Goal: Task Accomplishment & Management: Use online tool/utility

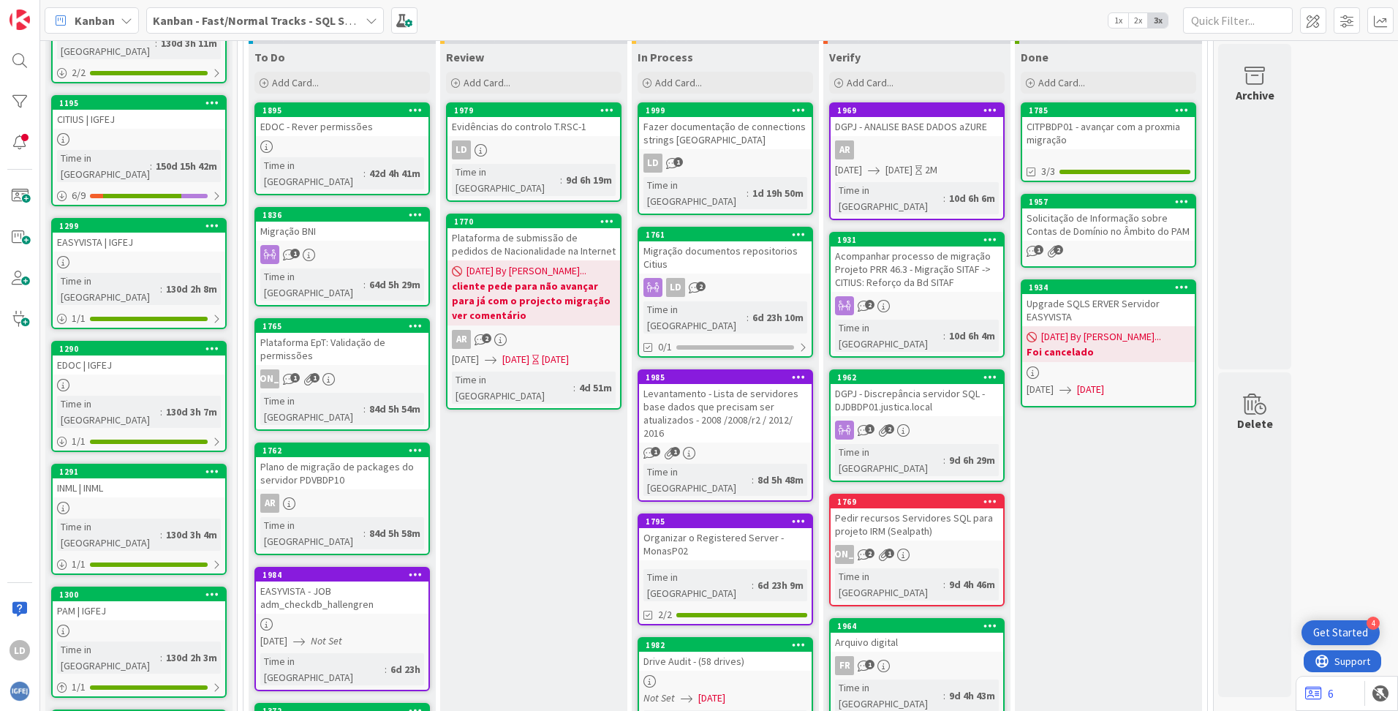
scroll to position [146, 0]
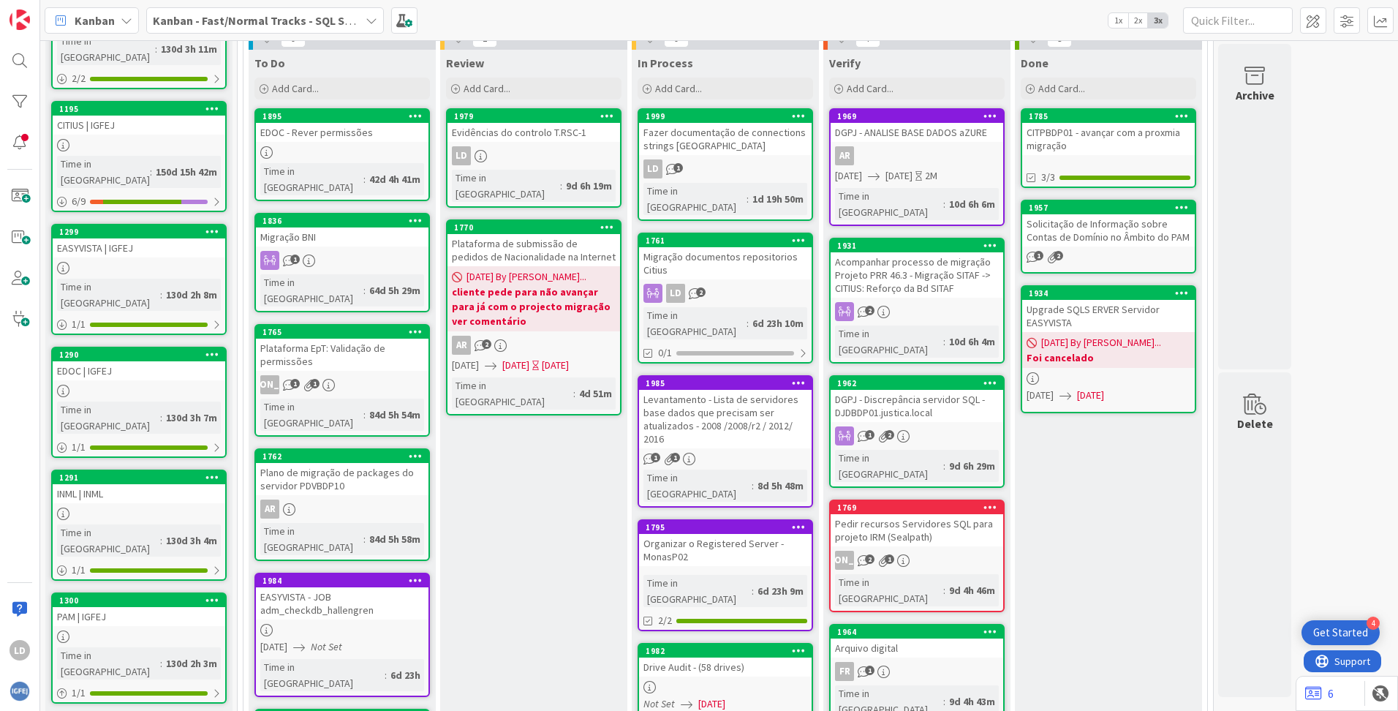
click at [535, 149] on div "LD" at bounding box center [533, 155] width 173 height 19
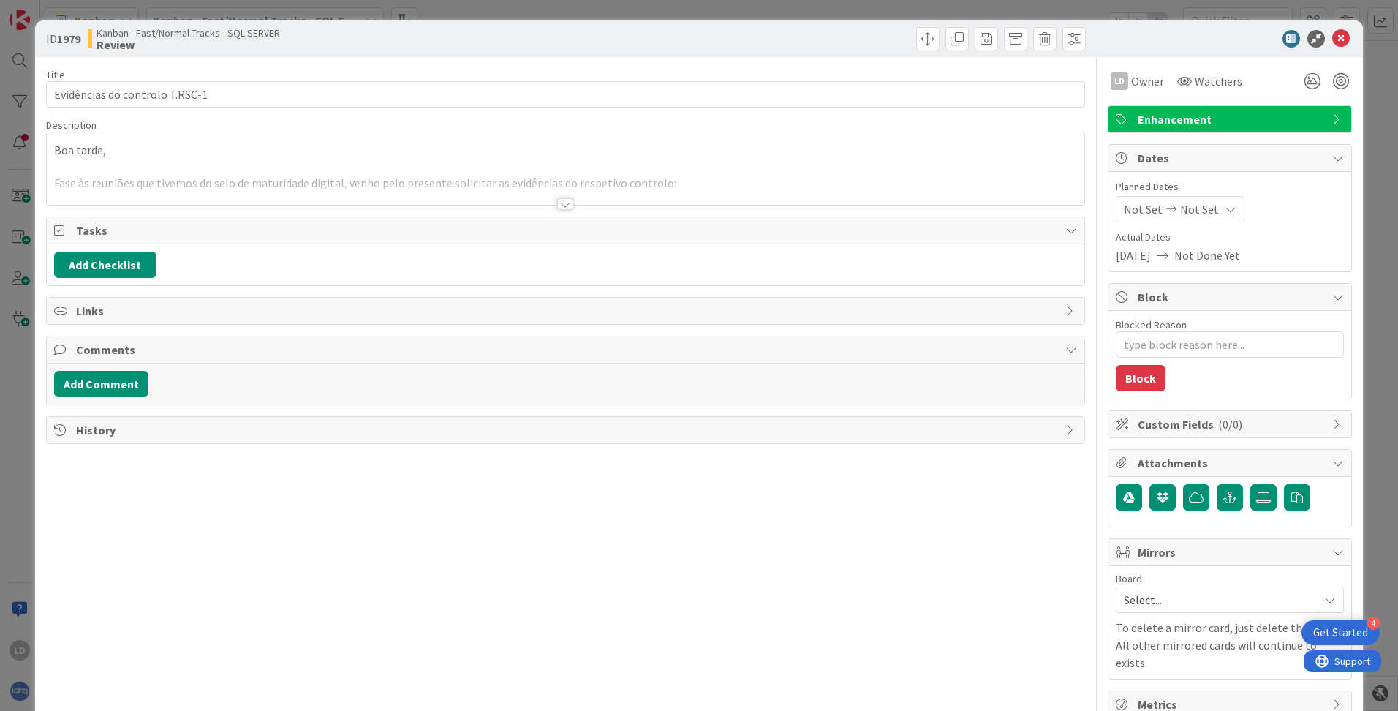
type textarea "x"
click at [103, 389] on button "Add Comment" at bounding box center [101, 384] width 94 height 26
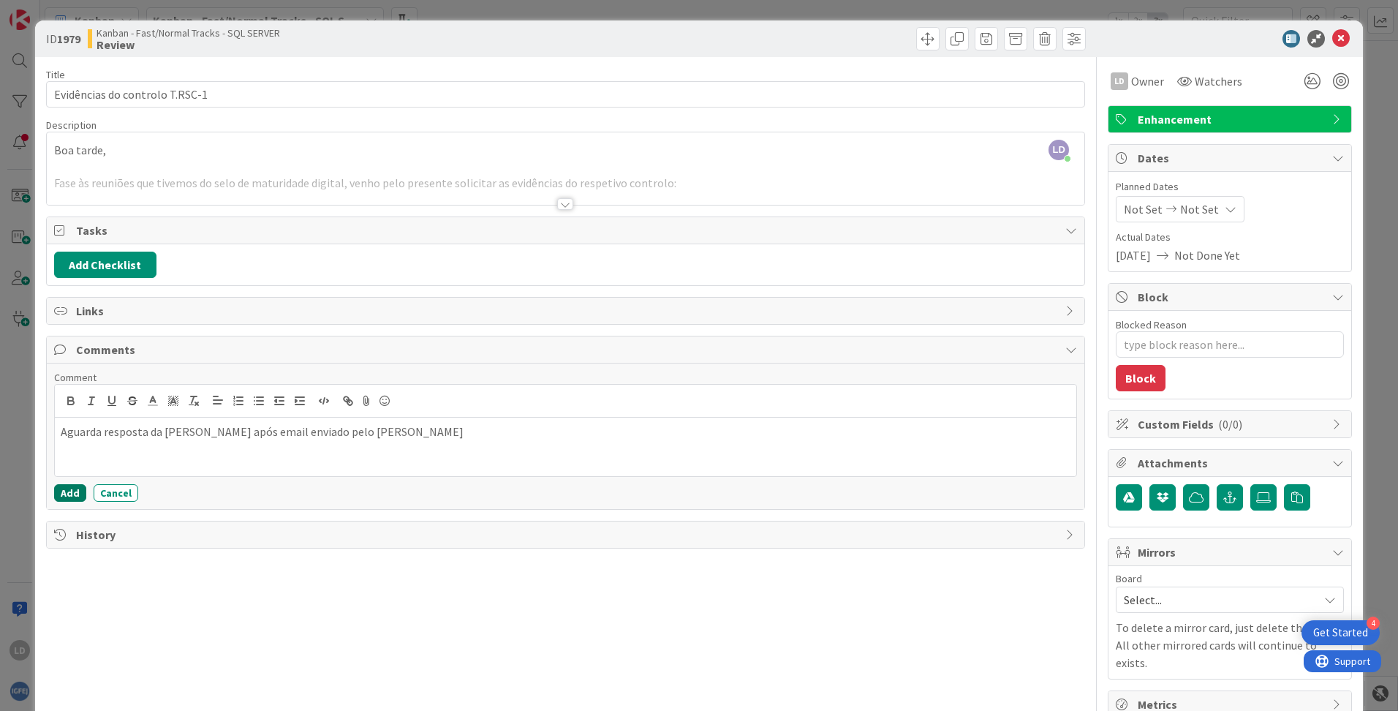
click at [72, 492] on button "Add" at bounding box center [70, 493] width 32 height 18
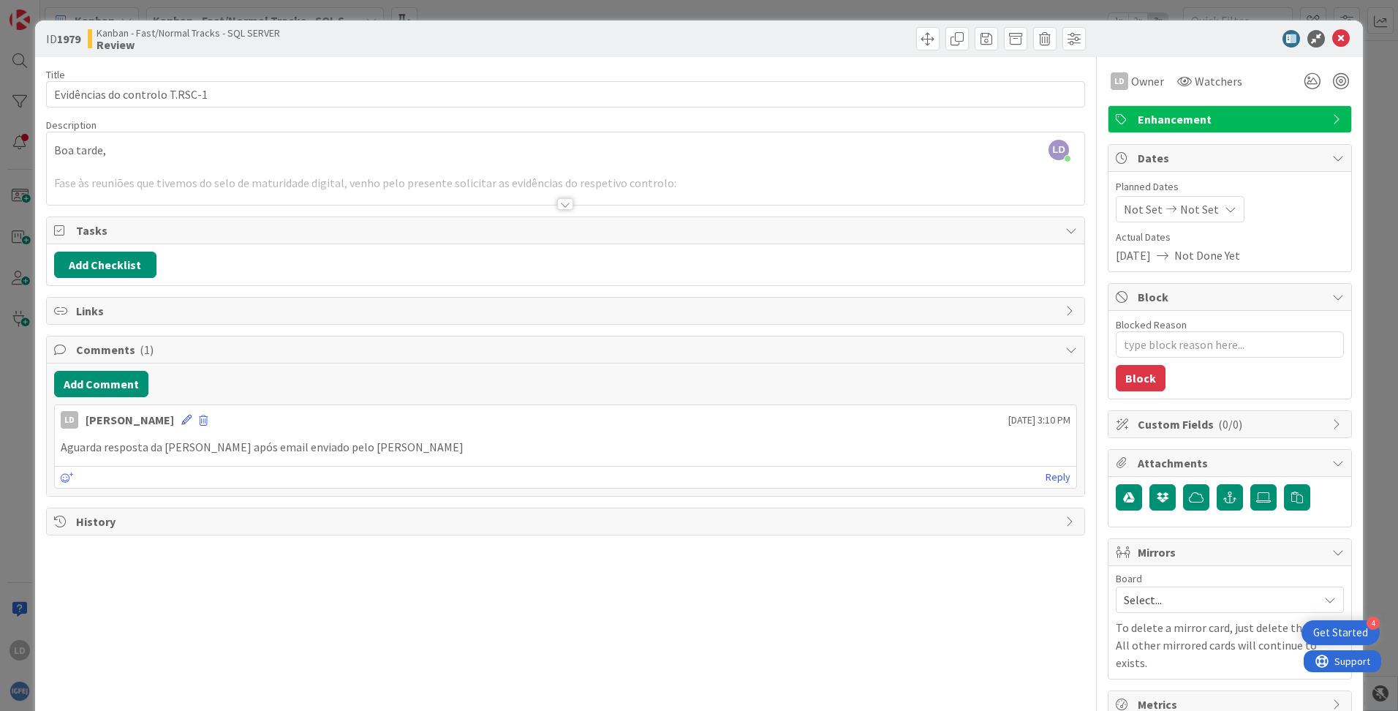
click at [181, 417] on icon at bounding box center [186, 419] width 10 height 10
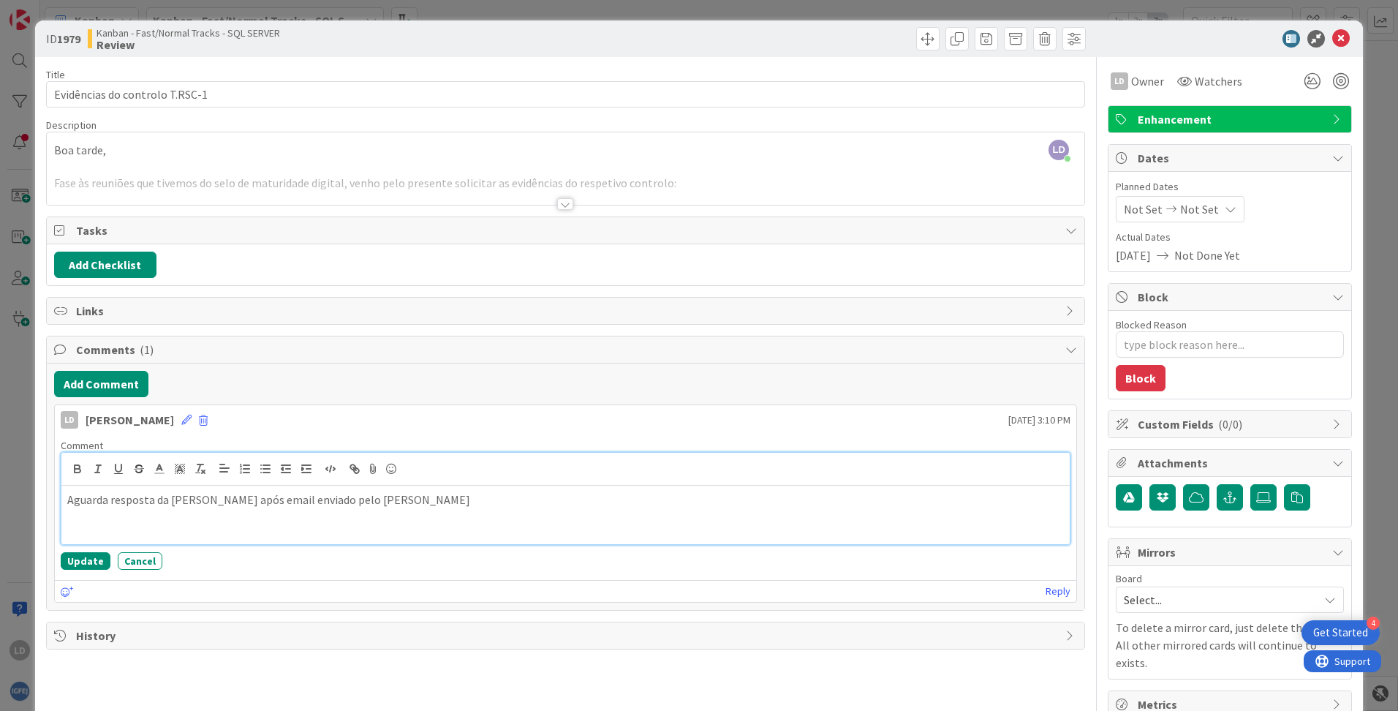
click at [368, 502] on p "Aguarda resposta da [PERSON_NAME] após email enviado pelo [PERSON_NAME]" at bounding box center [565, 499] width 996 height 17
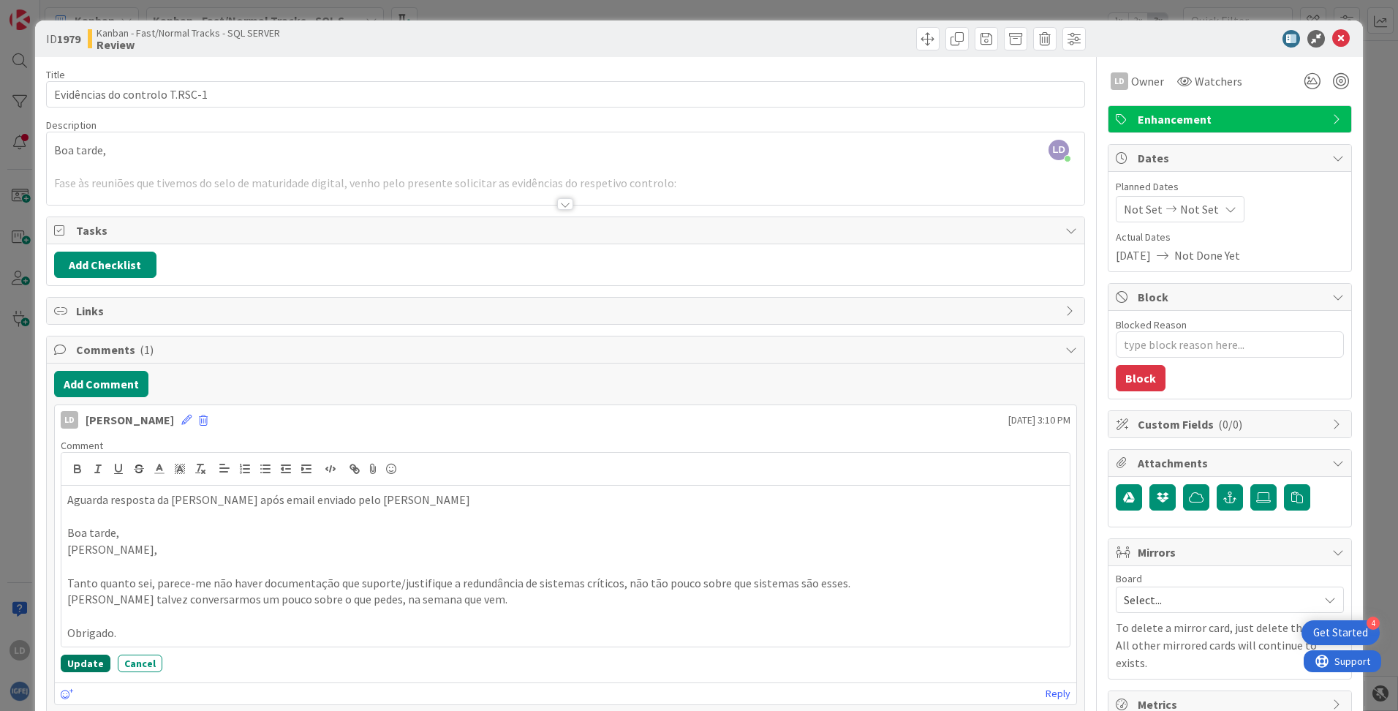
click at [78, 663] on button "Update" at bounding box center [86, 663] width 50 height 18
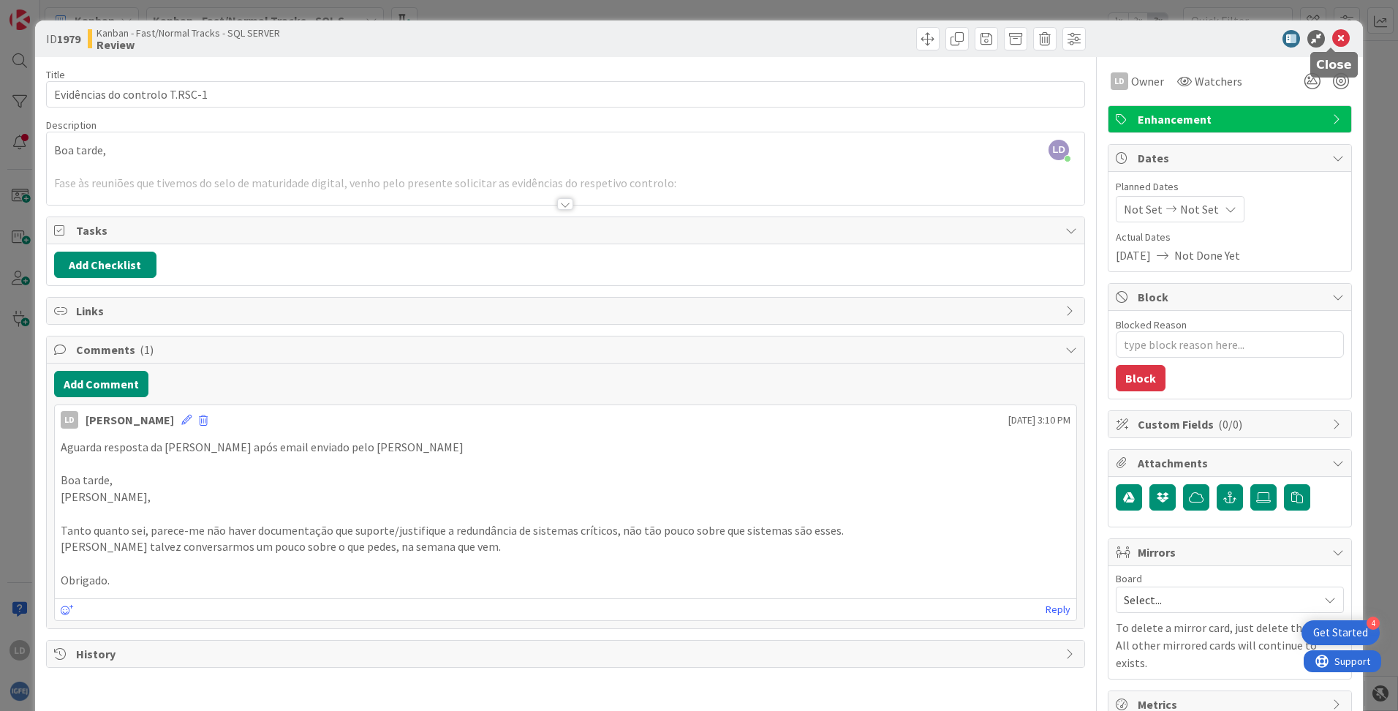
click at [1333, 37] on icon at bounding box center [1341, 39] width 18 height 18
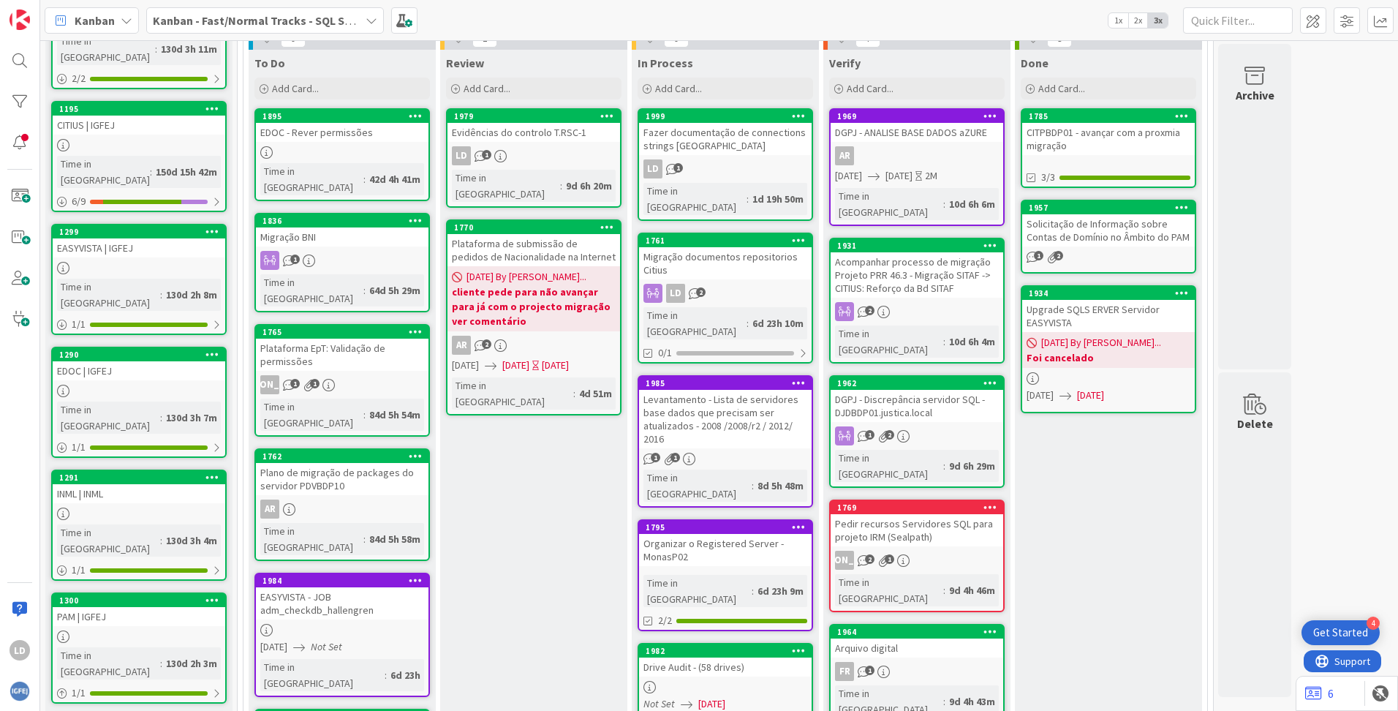
click at [547, 234] on div "Plataforma de submissão de pedidos de Nacionalidade na Internet" at bounding box center [533, 250] width 173 height 32
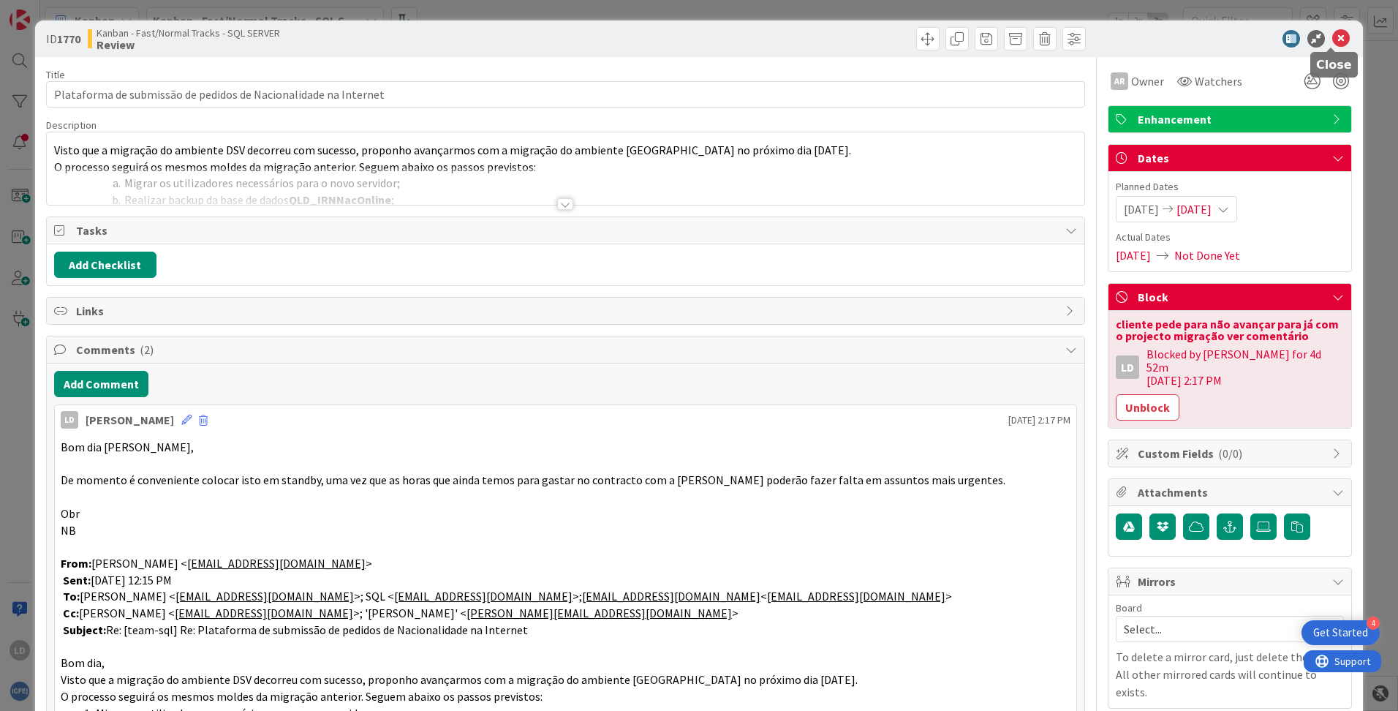
click at [1332, 38] on icon at bounding box center [1341, 39] width 18 height 18
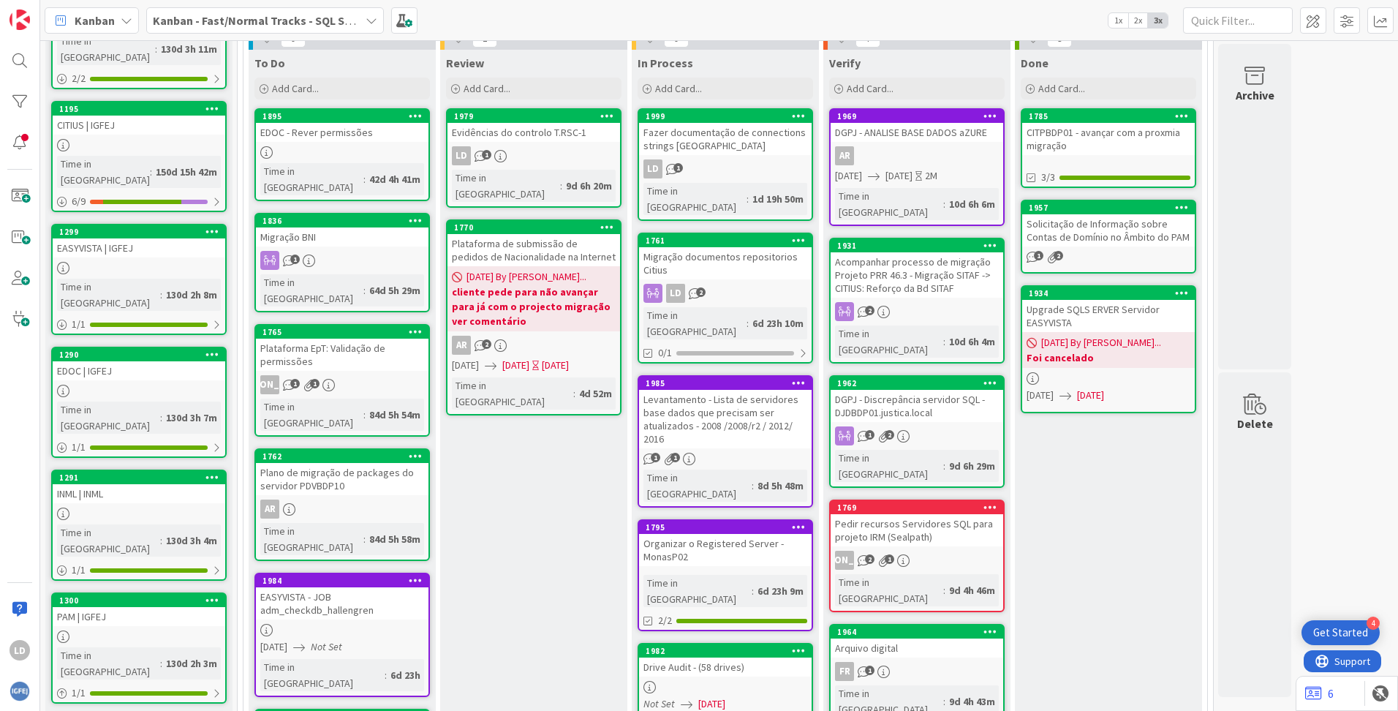
click at [522, 131] on div "Evidências do controlo T.RSC-1" at bounding box center [533, 132] width 173 height 19
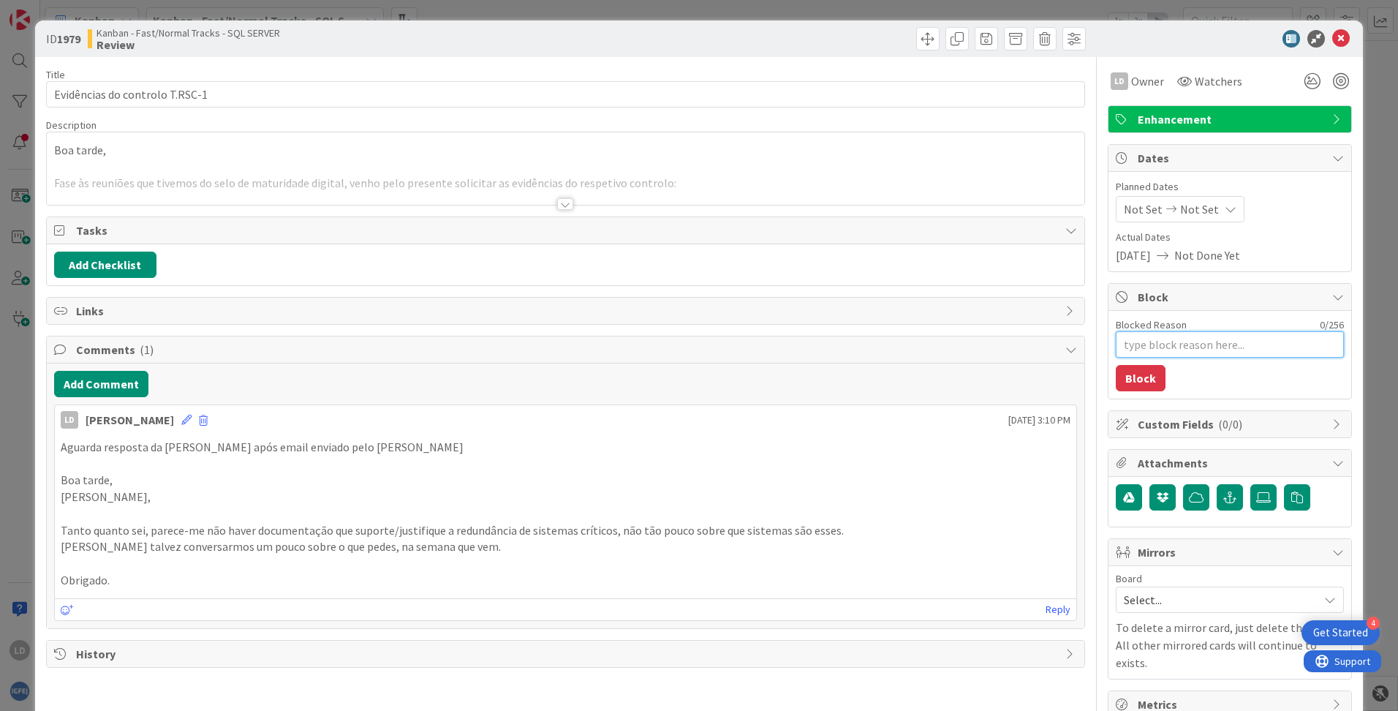
click at [1131, 350] on textarea "Blocked Reason" at bounding box center [1230, 344] width 228 height 26
type textarea "x"
type textarea "a"
type textarea "x"
type textarea "aG"
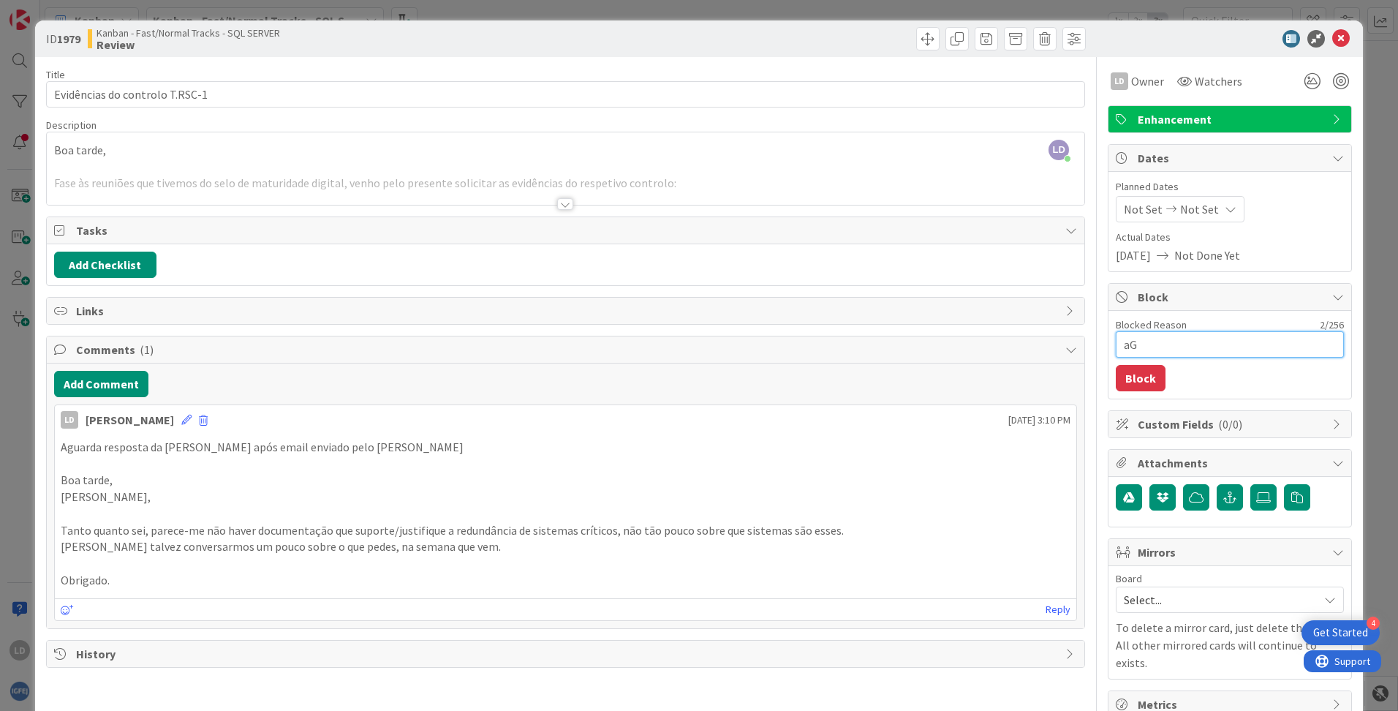
type textarea "x"
type textarea "aGU"
type textarea "x"
type textarea "aGUA"
type textarea "x"
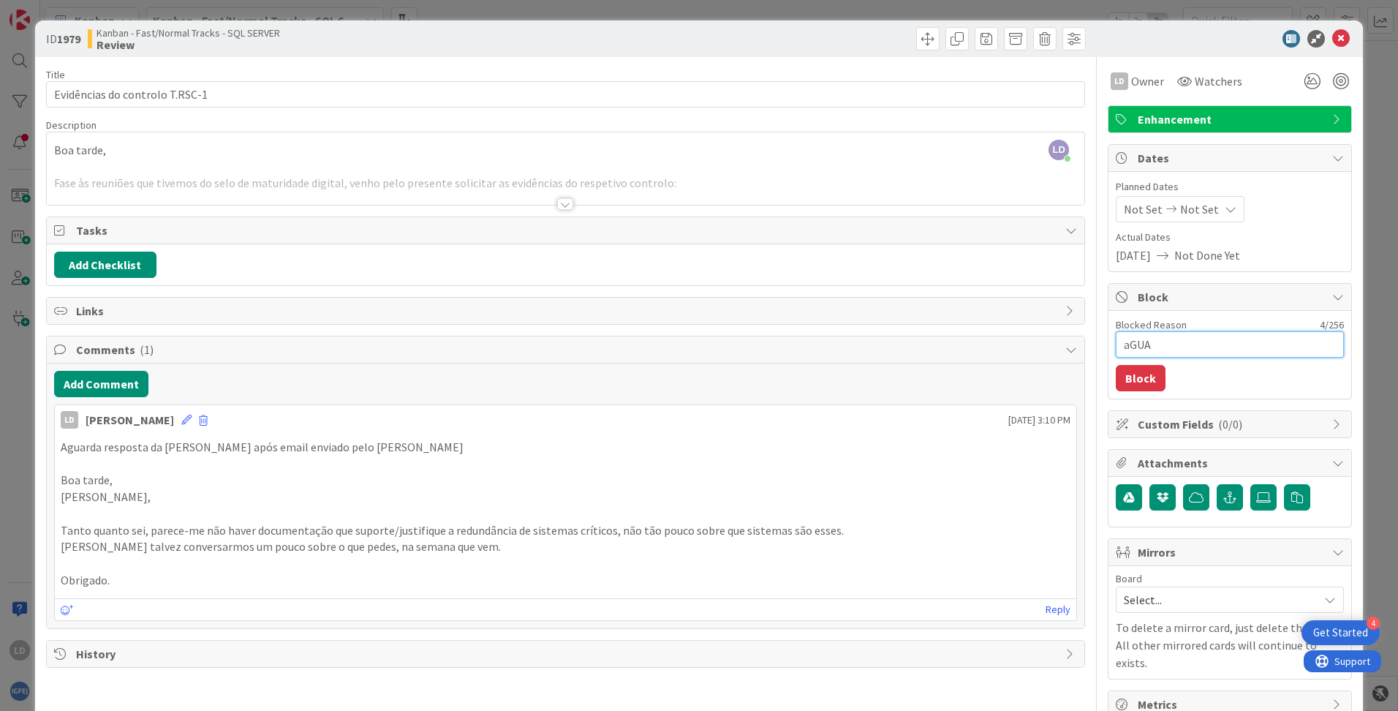
type textarea "aGUAR"
type textarea "x"
type textarea "aGUARD"
type textarea "x"
type textarea "aGUARDA"
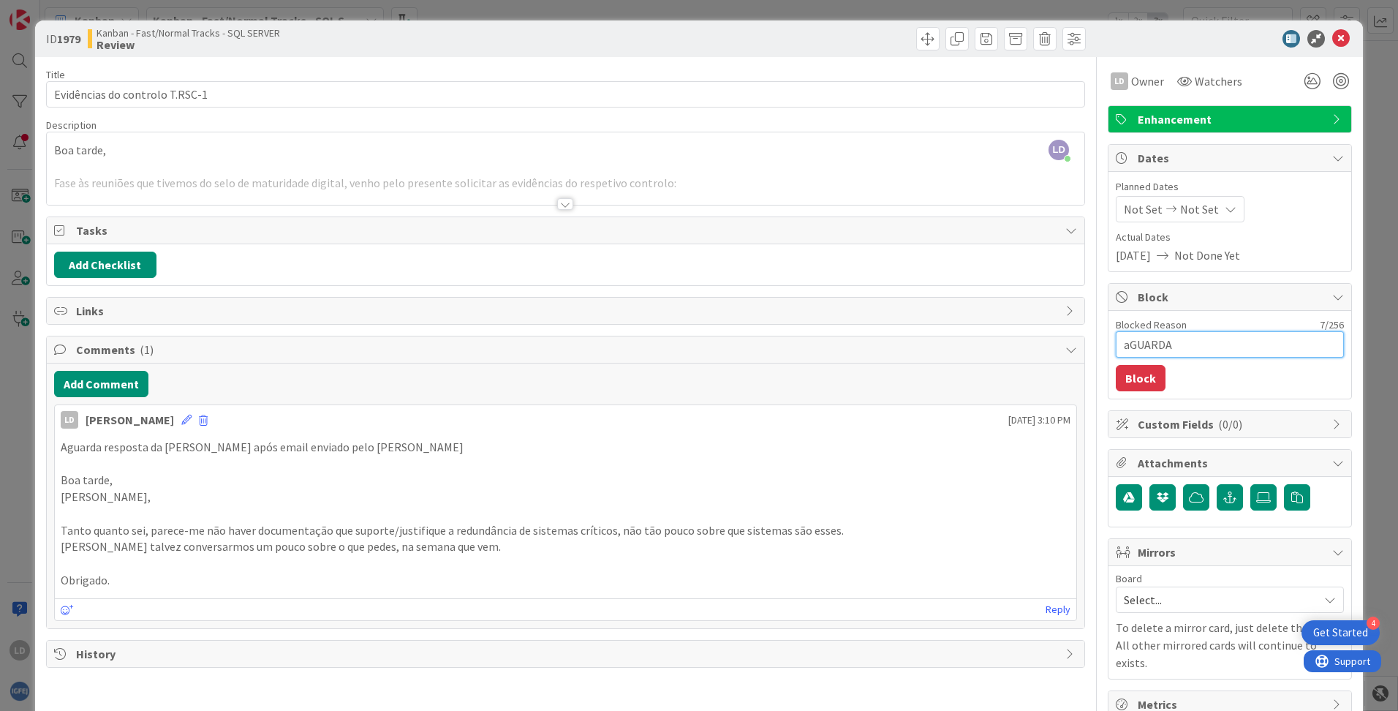
type textarea "x"
type textarea "aGUARDA"
type textarea "x"
type textarea "aGUARDA E"
type textarea "x"
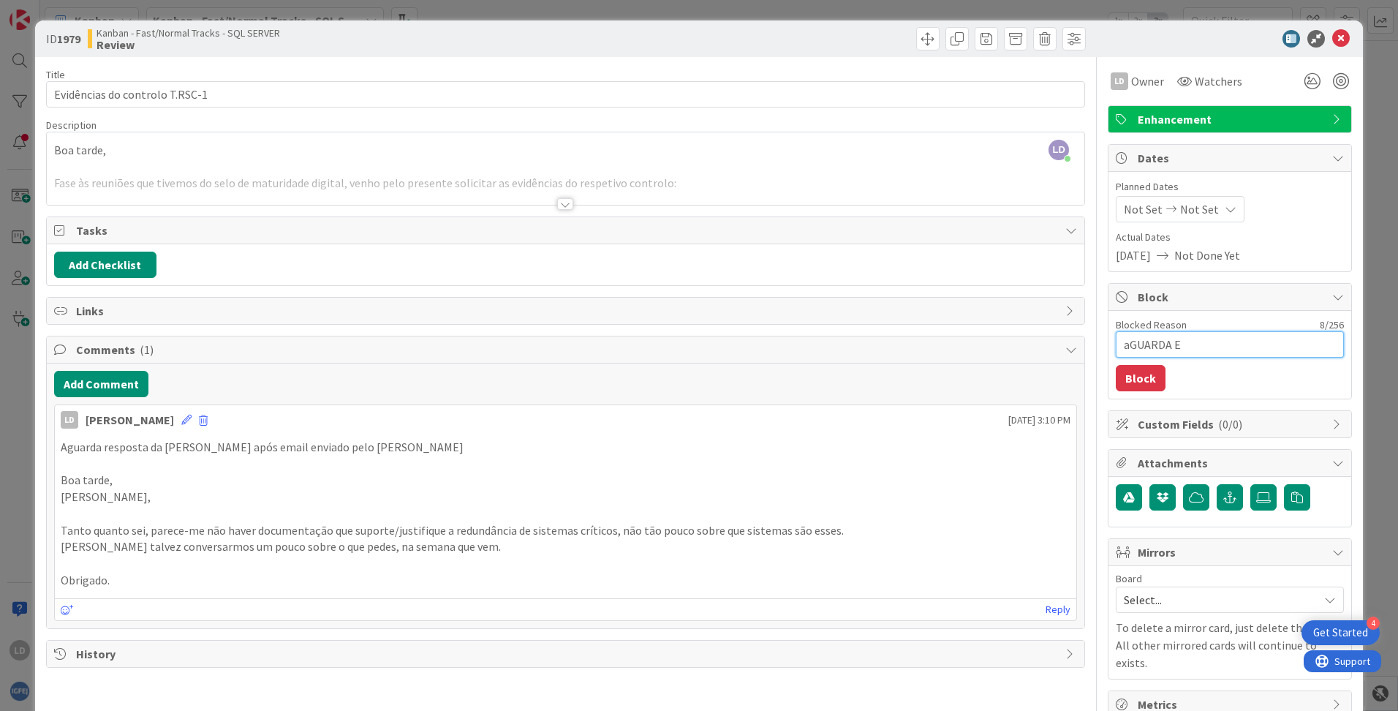
type textarea "aGUARDA EM"
type textarea "x"
type textarea "aGUARDA EMA"
type textarea "x"
type textarea "aGUARDA EM"
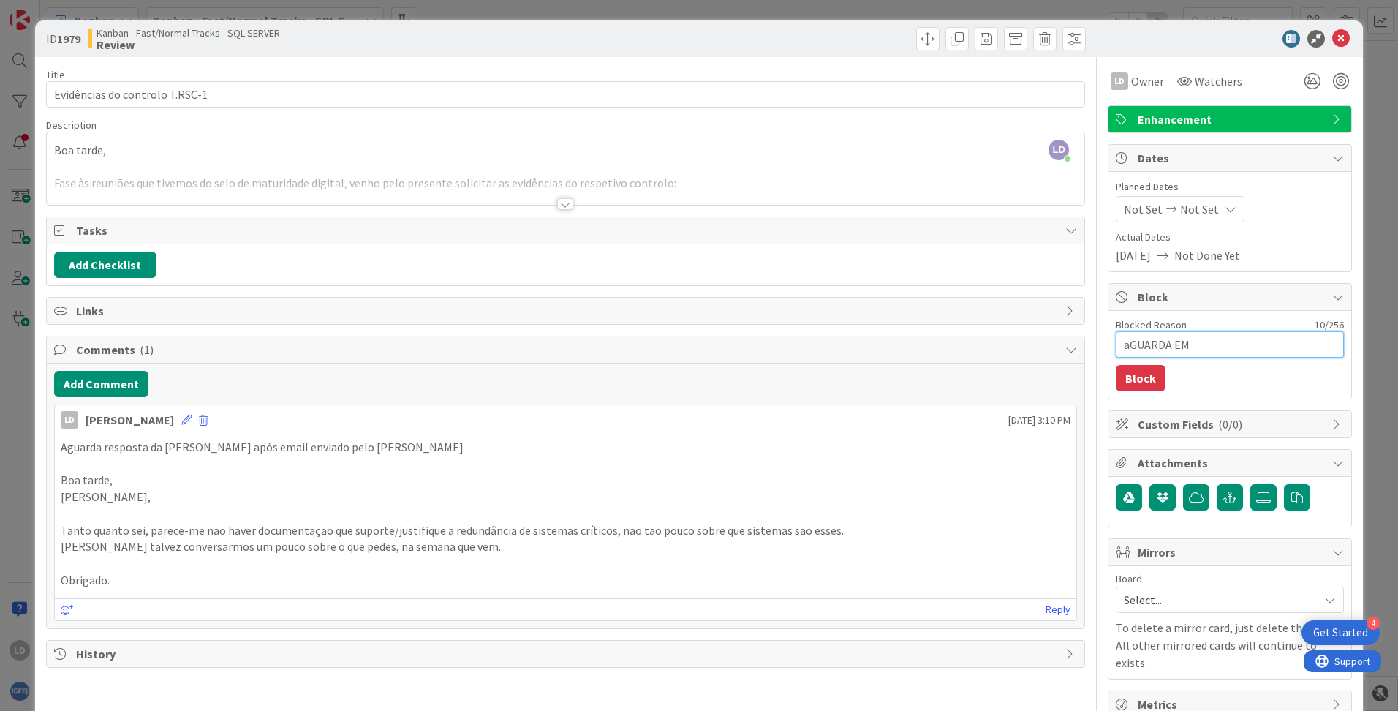
type textarea "x"
type textarea "aGUARDA E"
type textarea "x"
type textarea "aGUARDA"
type textarea "x"
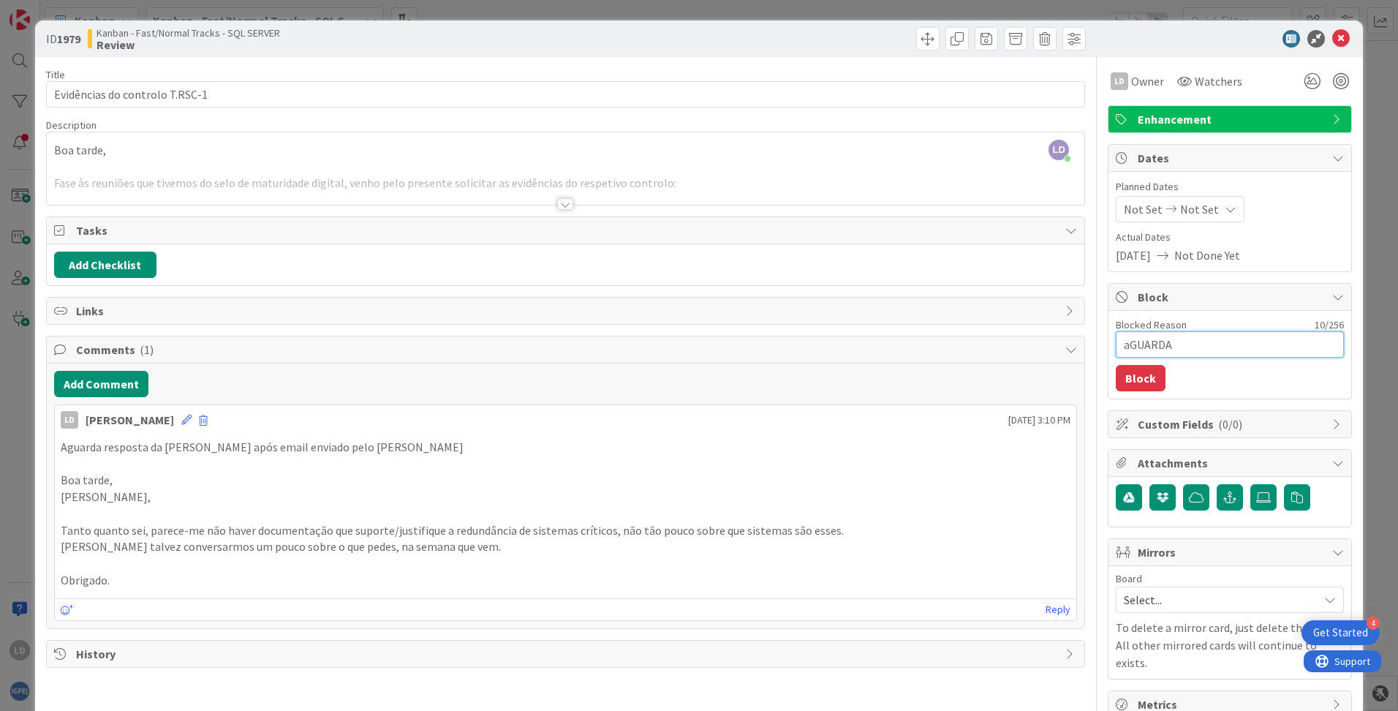
type textarea "aGUARDA"
type textarea "x"
type textarea "aGUARD"
type textarea "x"
type textarea "aGUAR"
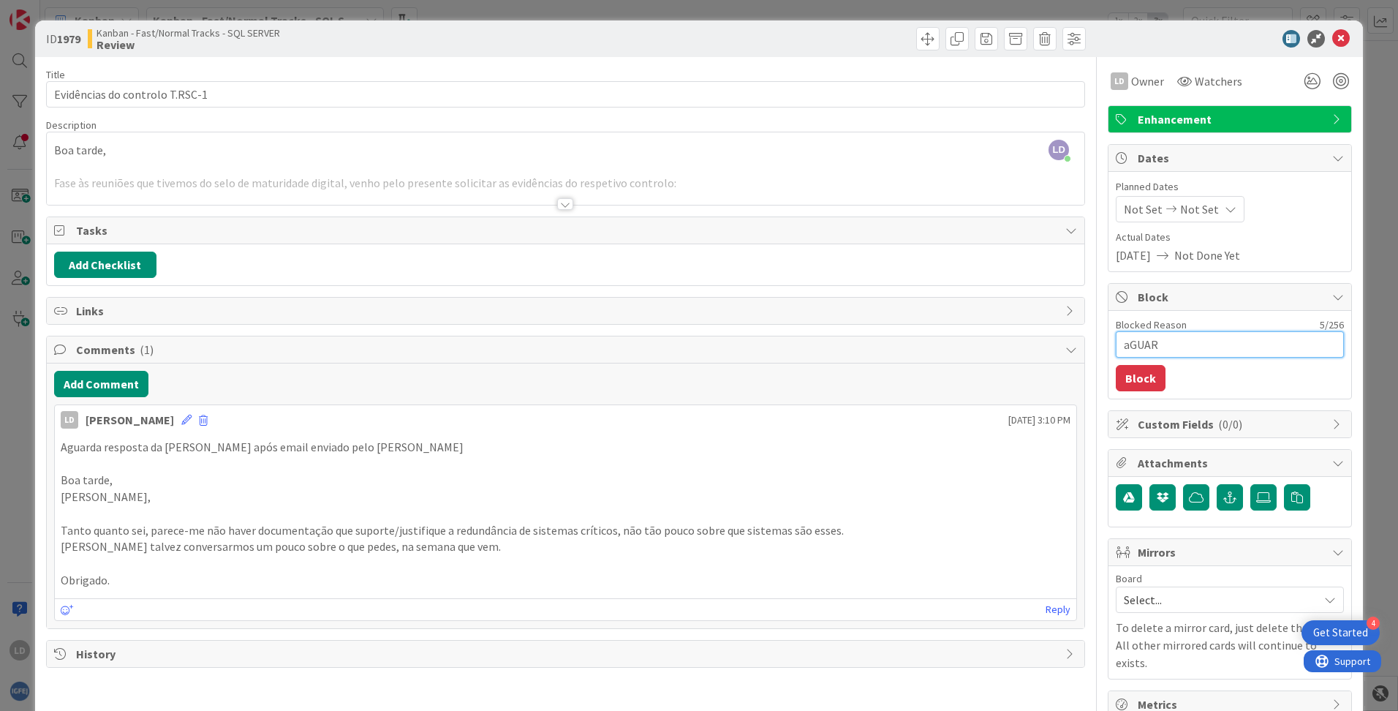
type textarea "x"
type textarea "aGUA"
type textarea "x"
type textarea "aGU"
type textarea "x"
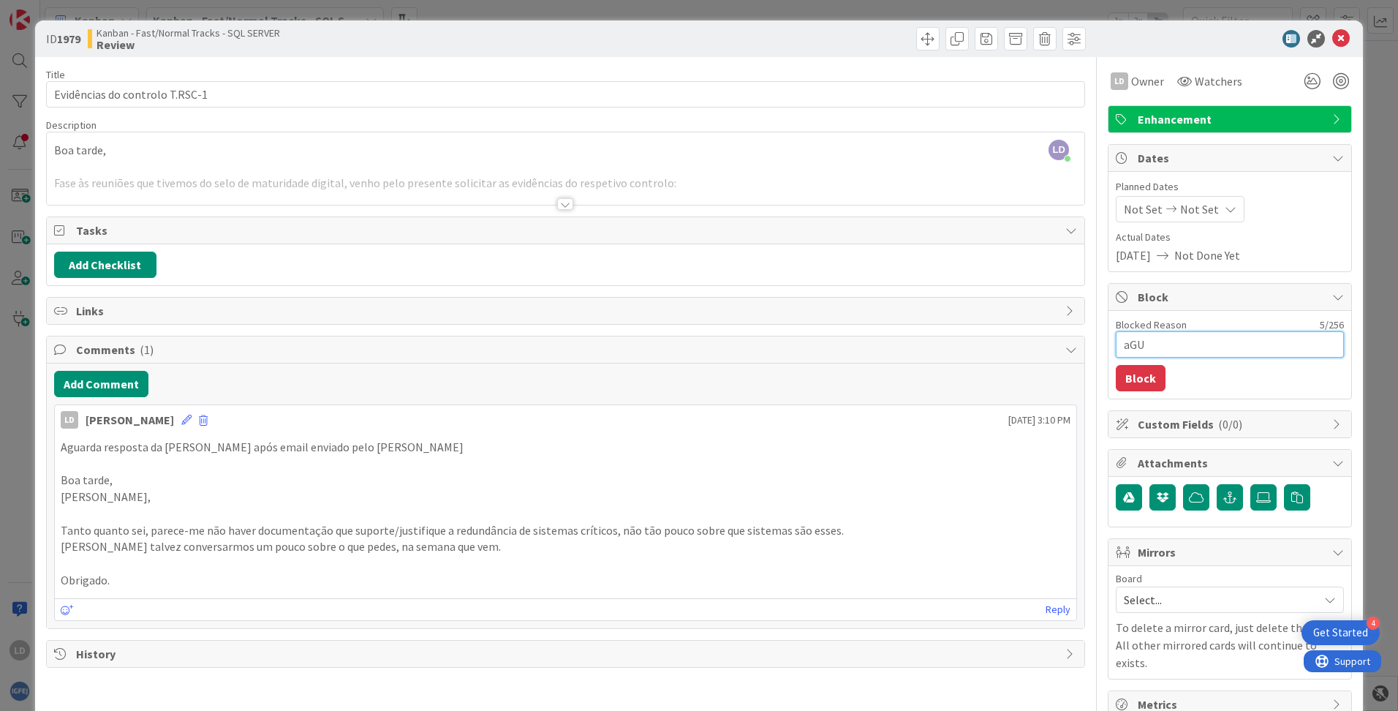
type textarea "aG"
type textarea "x"
type textarea "a"
type textarea "x"
type textarea "A"
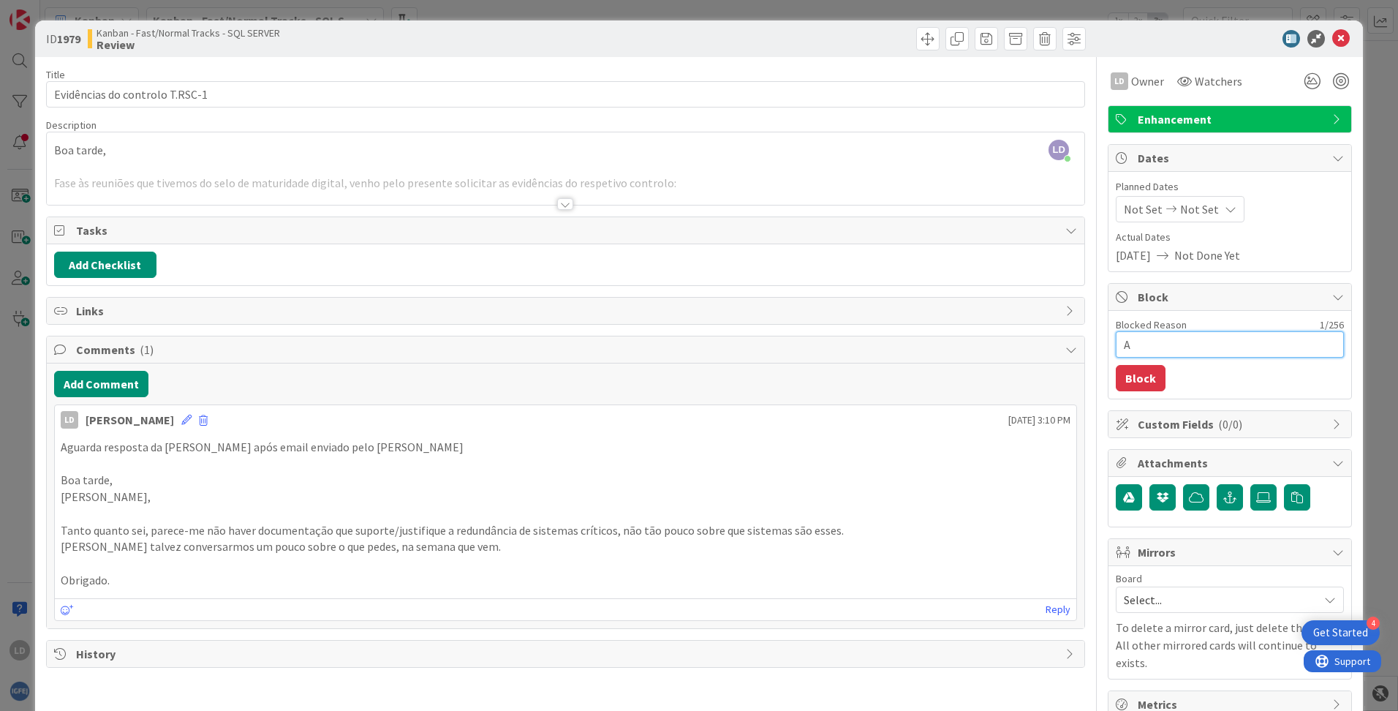
type textarea "x"
type textarea "Ag"
type textarea "x"
type textarea "Agu"
type textarea "x"
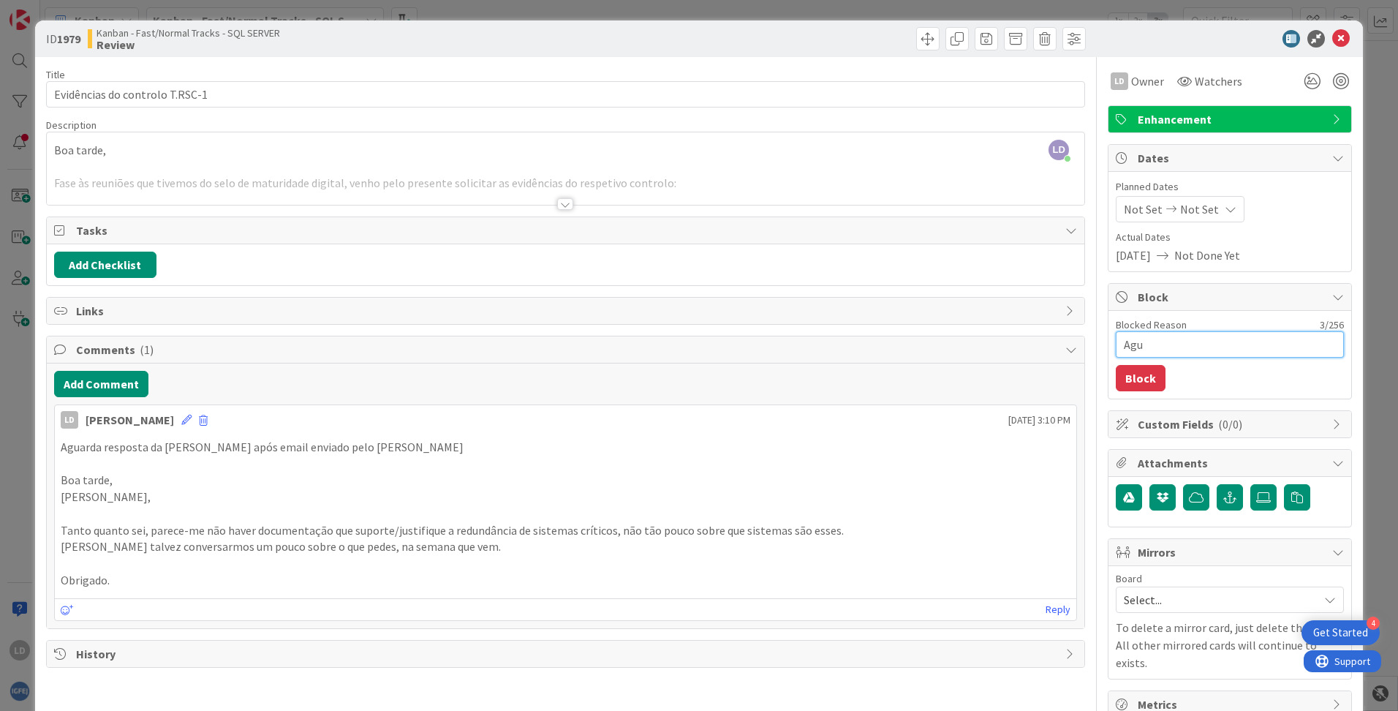
type textarea "Agur"
type textarea "x"
type textarea "Agurd"
type textarea "x"
type textarea "Agurda"
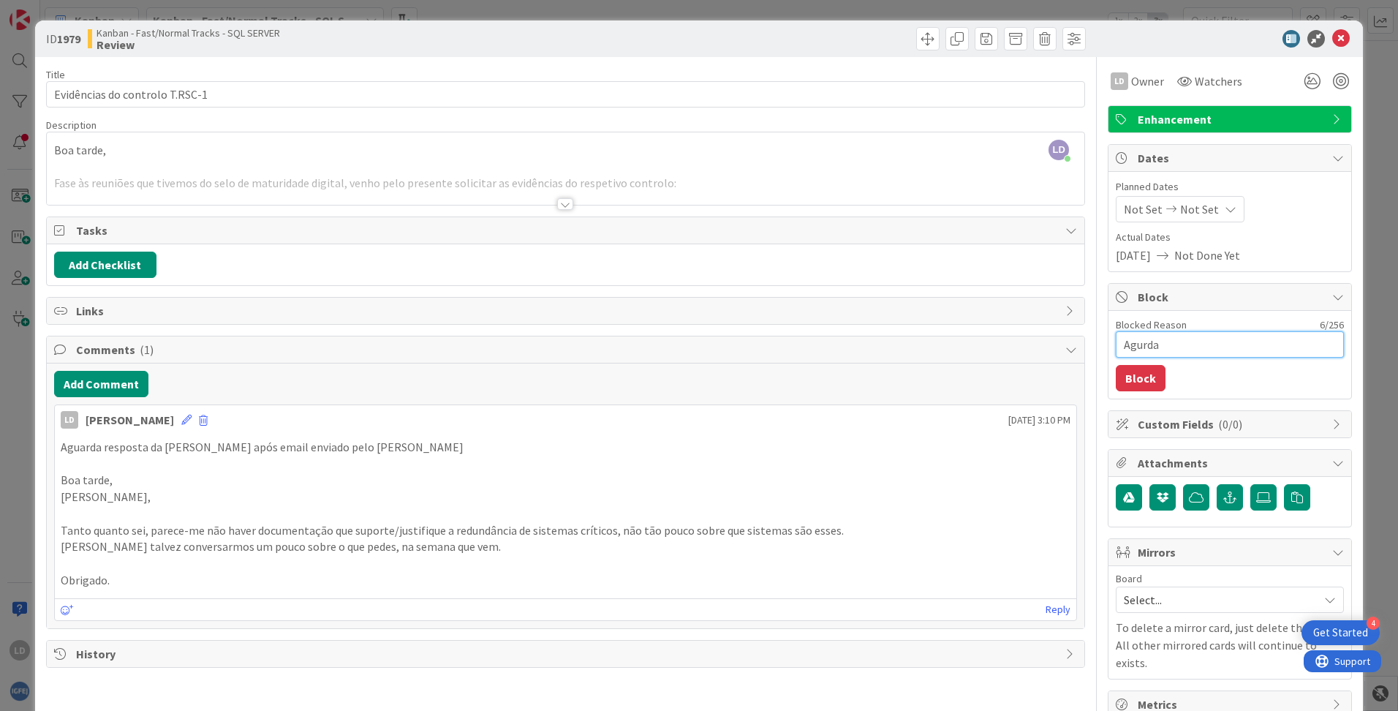
type textarea "x"
type textarea "Agurda"
type textarea "x"
type textarea "Agurda e"
type textarea "x"
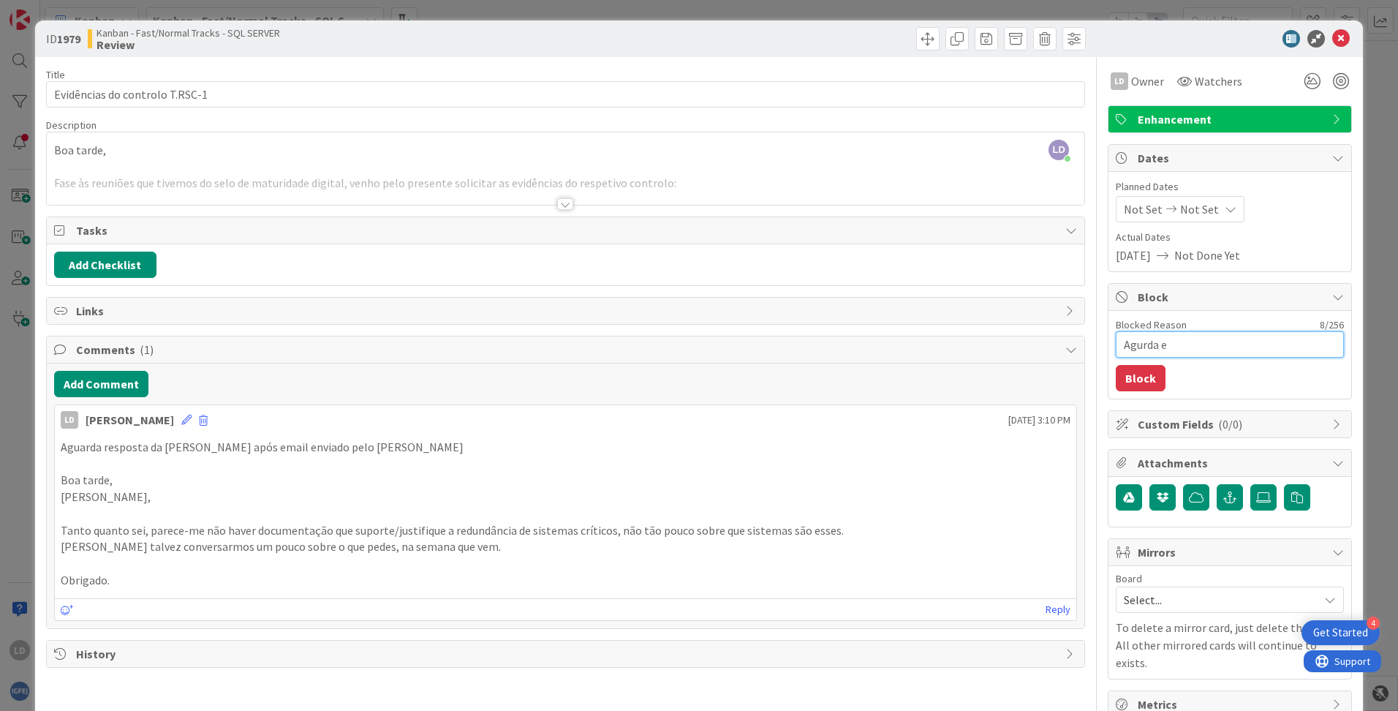
type textarea "Agurda em"
type textarea "x"
type textarea "Agurda ema"
type textarea "x"
type textarea "Agurda emai"
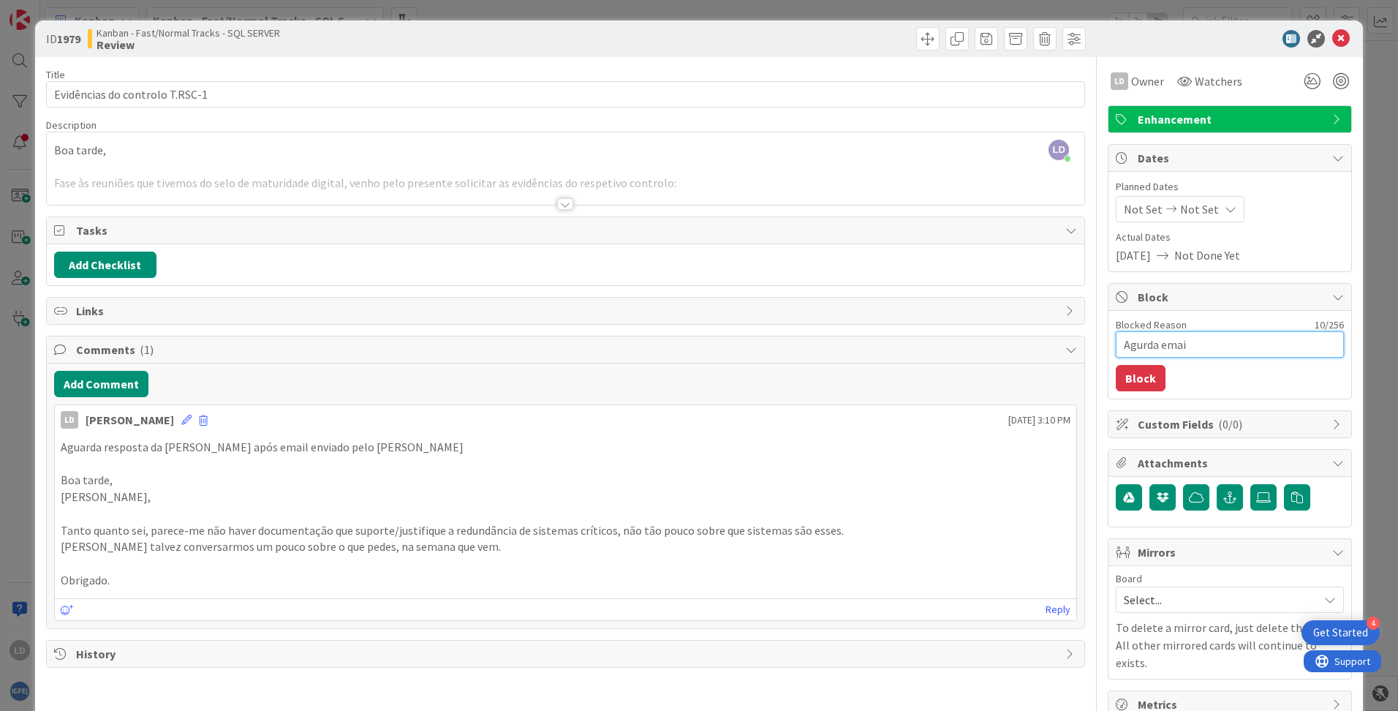
type textarea "x"
type textarea "Agurda email"
type textarea "x"
type textarea "Agurda email"
type textarea "x"
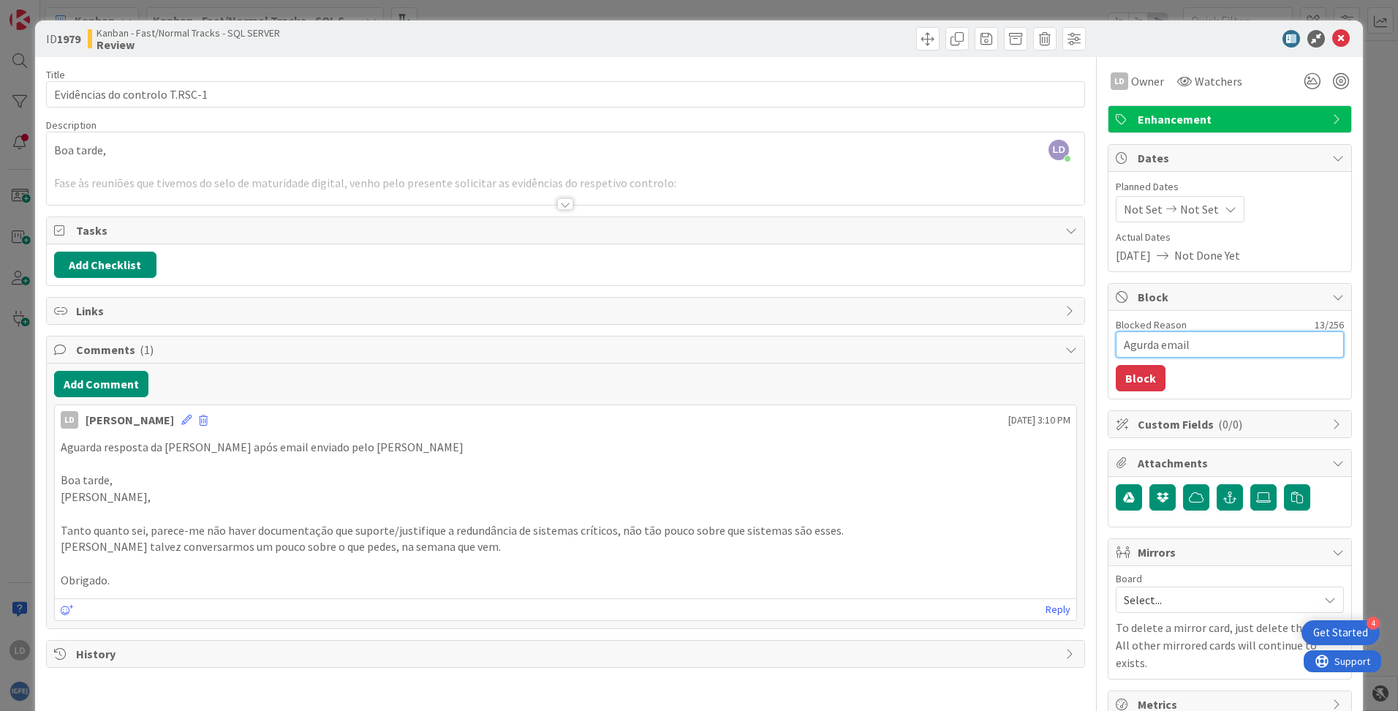
scroll to position [146, 0]
click at [1332, 38] on icon at bounding box center [1341, 39] width 18 height 18
